Goal: Task Accomplishment & Management: Use online tool/utility

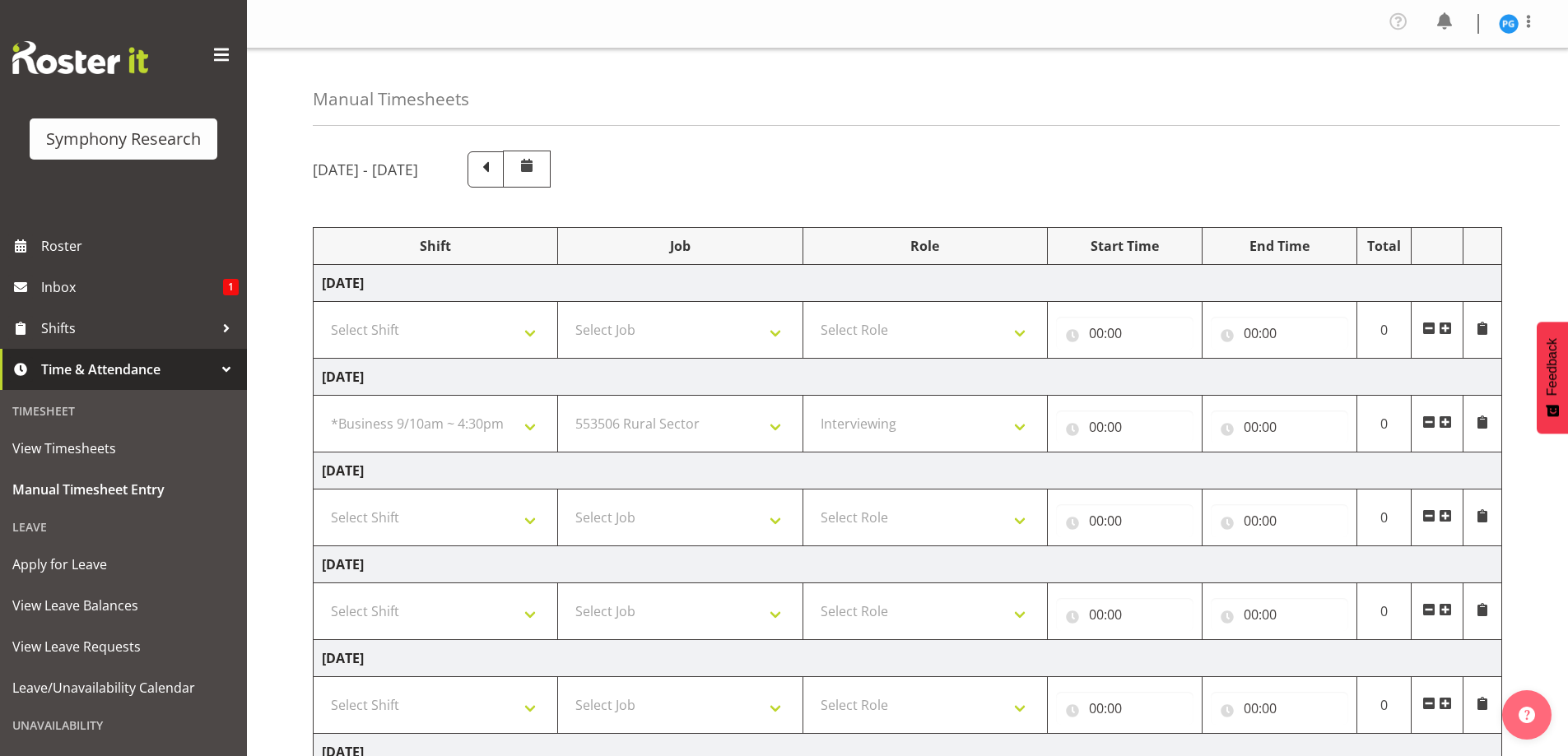
select select "26078"
select select "10587"
select select "47"
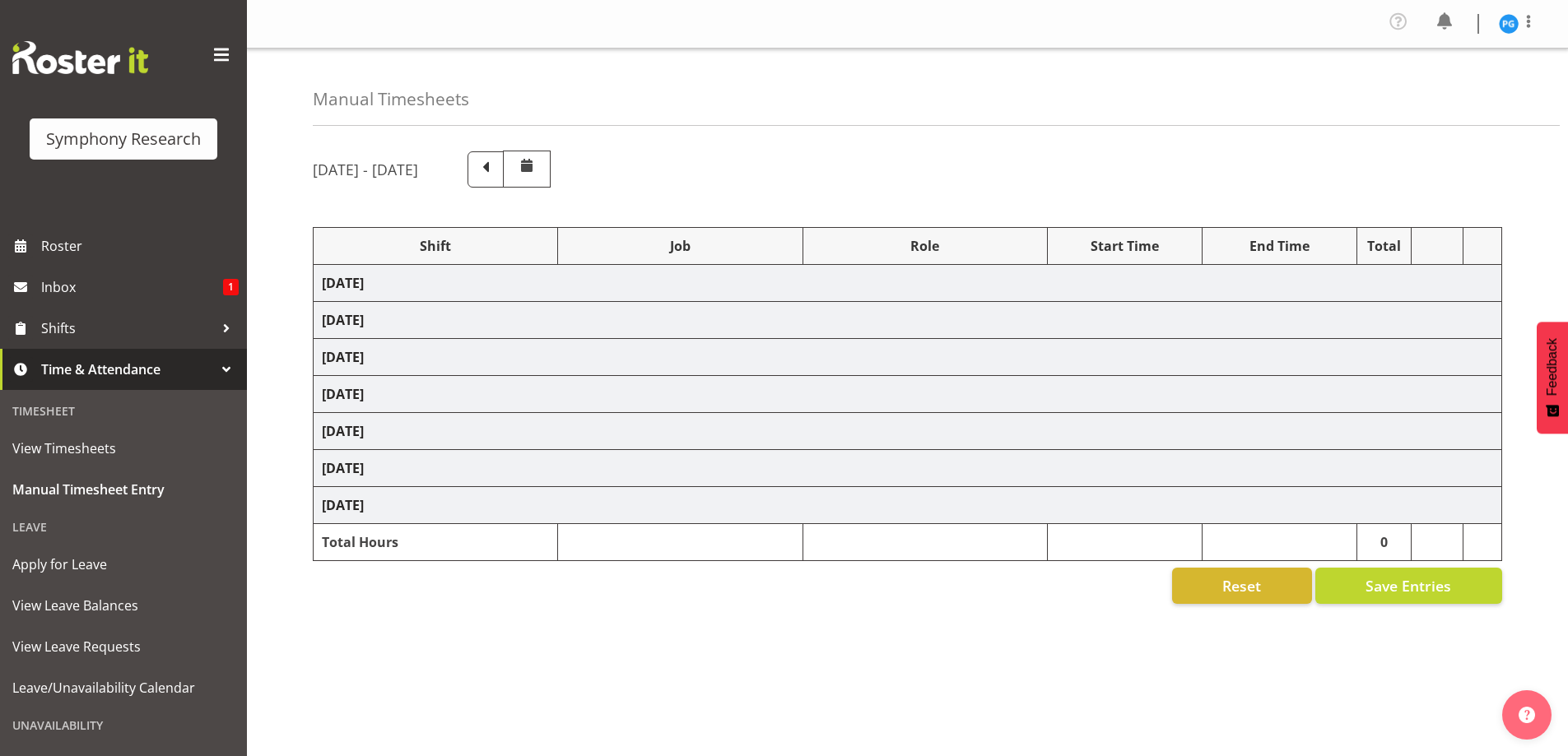
select select "26078"
select select "10587"
select select "47"
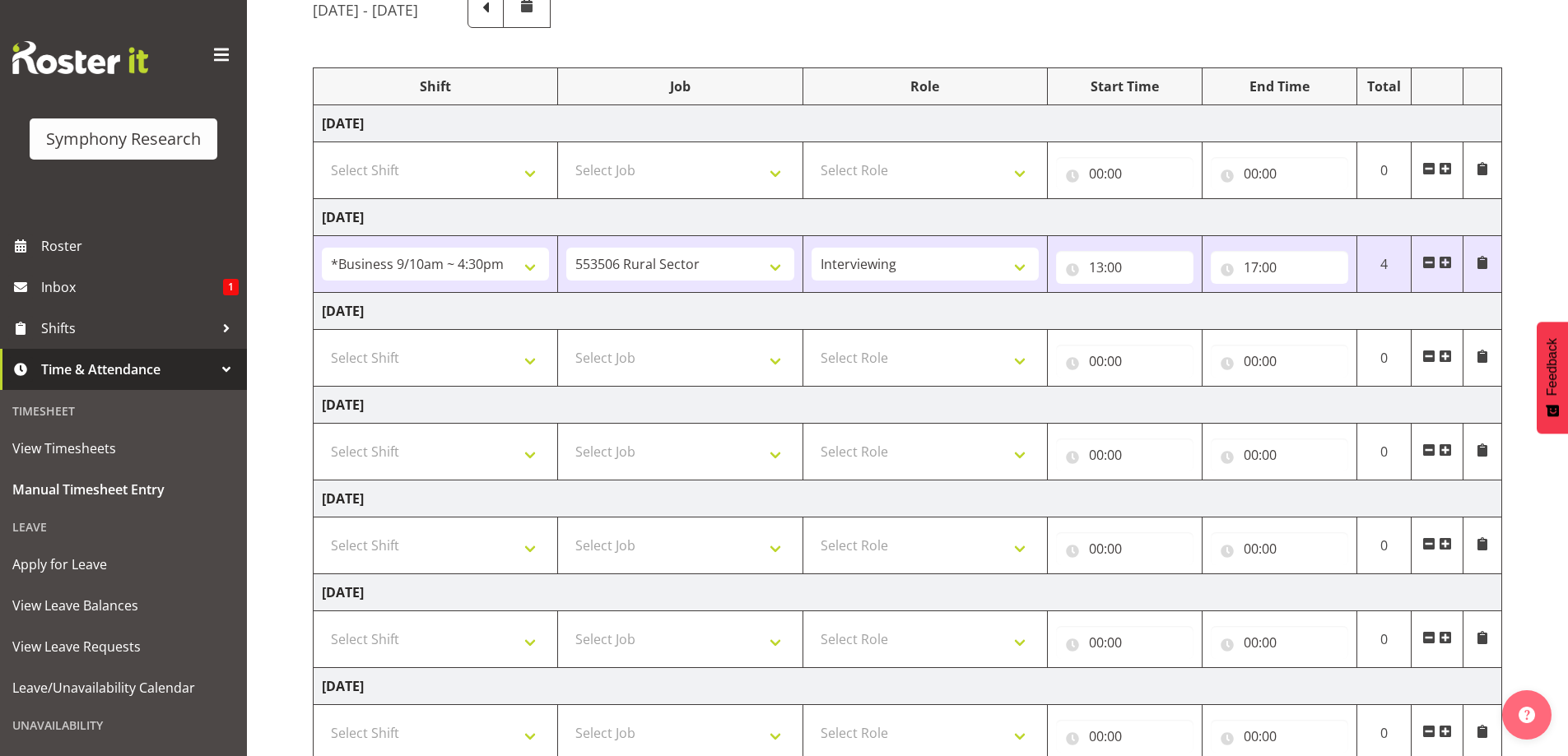
scroll to position [165, 0]
